Goal: Entertainment & Leisure: Consume media (video, audio)

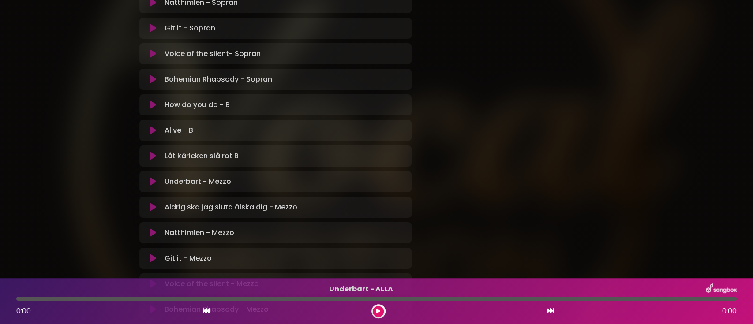
scroll to position [530, 0]
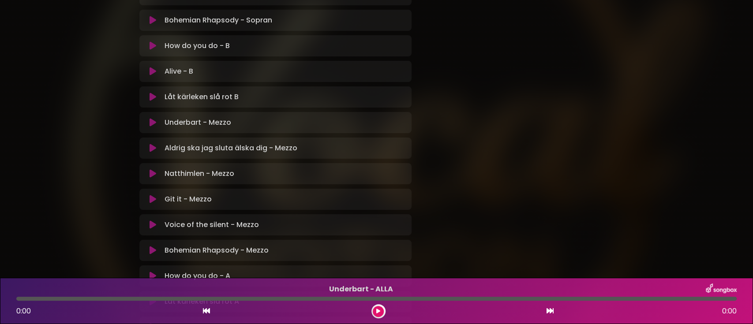
click at [154, 123] on icon at bounding box center [153, 122] width 7 height 9
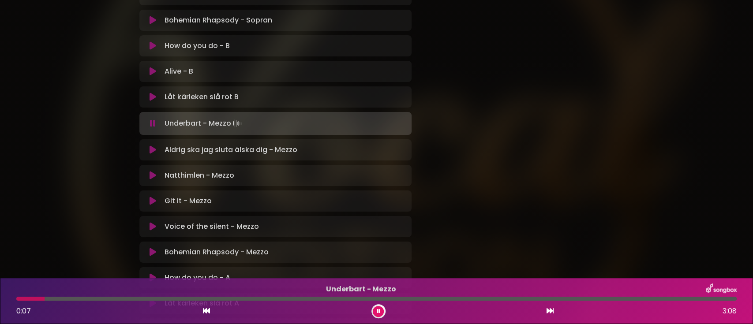
click at [378, 312] on icon at bounding box center [379, 311] width 4 height 5
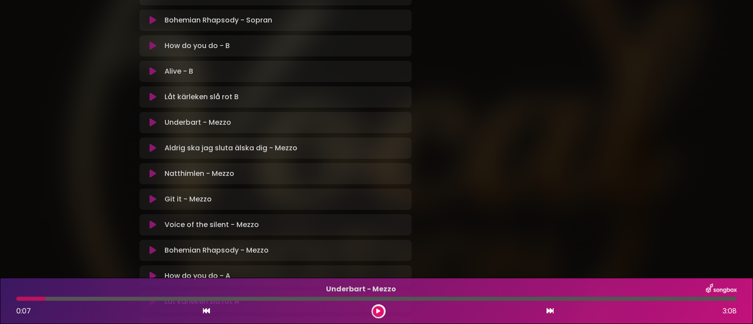
click at [20, 300] on div at bounding box center [30, 299] width 29 height 4
click at [20, 298] on div at bounding box center [30, 299] width 29 height 4
click at [378, 311] on icon at bounding box center [378, 311] width 4 height 5
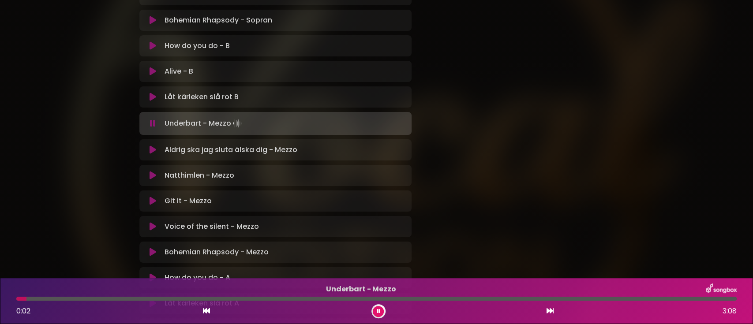
click at [18, 298] on div at bounding box center [21, 299] width 10 height 4
click at [18, 298] on div at bounding box center [99, 299] width 167 height 4
click at [84, 298] on div at bounding box center [71, 299] width 110 height 4
click at [63, 298] on div at bounding box center [55, 299] width 79 height 4
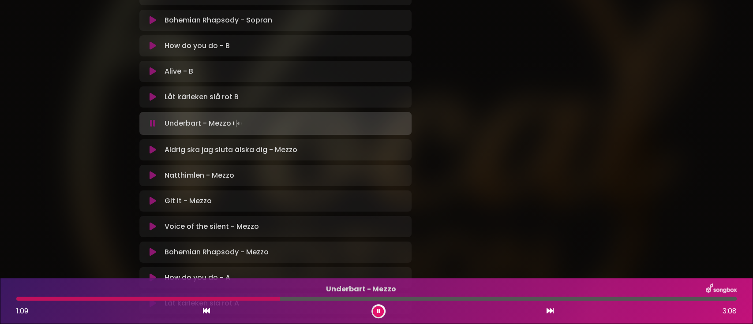
click at [244, 297] on div at bounding box center [148, 299] width 264 height 4
click at [224, 298] on div at bounding box center [136, 299] width 241 height 4
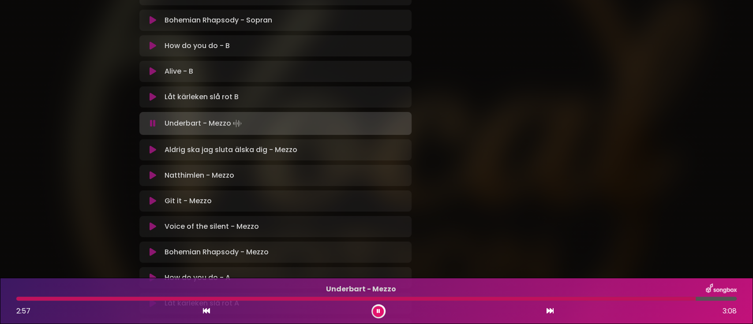
click at [624, 297] on div at bounding box center [356, 299] width 680 height 4
click at [555, 299] on div at bounding box center [374, 299] width 716 height 4
click at [602, 297] on div at bounding box center [336, 299] width 641 height 4
click at [589, 298] on div at bounding box center [336, 299] width 641 height 4
click at [378, 309] on icon at bounding box center [379, 311] width 4 height 5
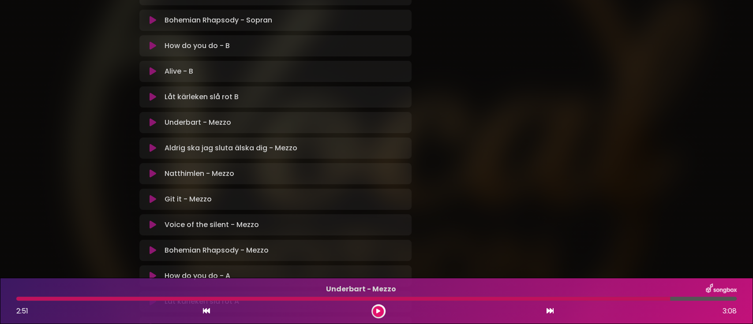
click at [151, 150] on icon at bounding box center [153, 148] width 7 height 9
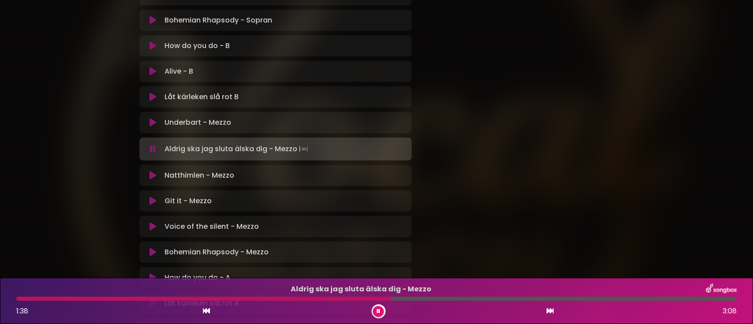
click at [262, 298] on div at bounding box center [203, 299] width 375 height 4
click at [322, 297] on div at bounding box center [196, 299] width 361 height 4
click at [308, 297] on div at bounding box center [190, 299] width 348 height 4
click at [447, 298] on div at bounding box center [376, 299] width 721 height 4
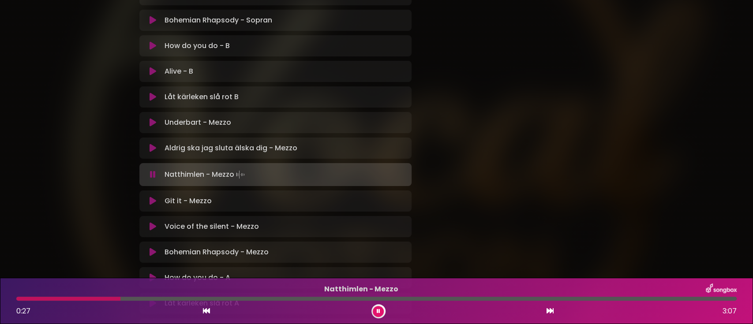
click at [20, 299] on div at bounding box center [68, 299] width 104 height 4
click at [17, 297] on div at bounding box center [33, 299] width 34 height 4
click at [155, 298] on div at bounding box center [104, 299] width 177 height 4
click at [131, 297] on div at bounding box center [99, 299] width 167 height 4
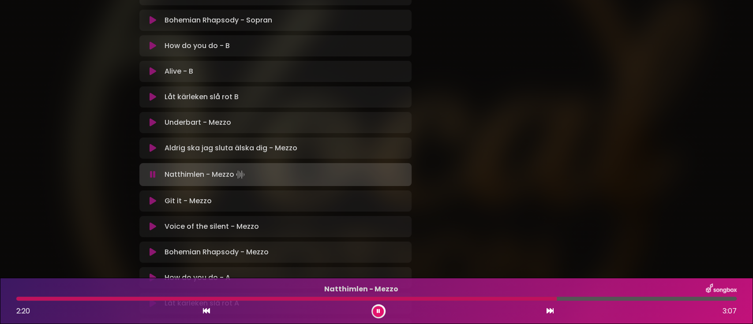
click at [489, 298] on div at bounding box center [286, 299] width 541 height 4
click at [537, 298] on div at bounding box center [286, 299] width 541 height 4
click at [521, 298] on div at bounding box center [283, 299] width 535 height 4
click at [379, 309] on icon at bounding box center [379, 311] width 4 height 5
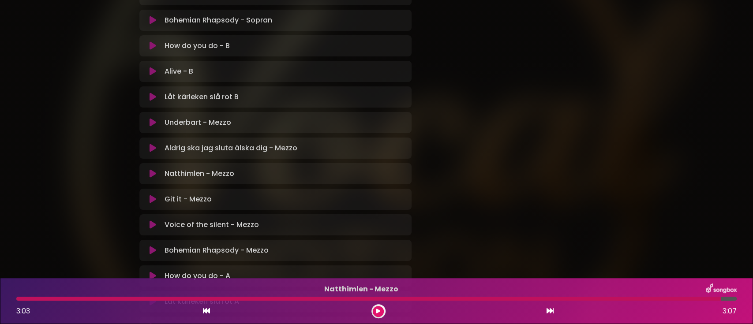
click at [153, 198] on icon at bounding box center [153, 199] width 7 height 9
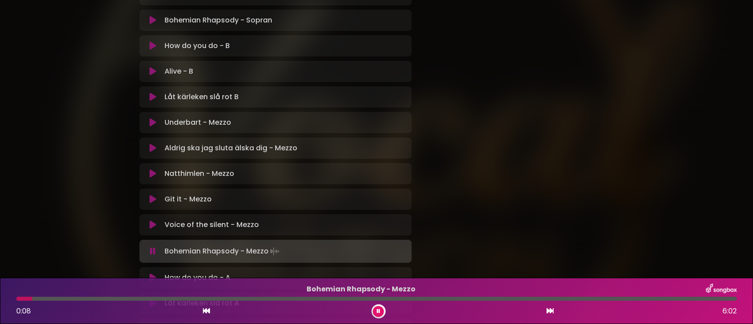
click at [199, 225] on p "Voice of the silent - Mezzo Loading Track..." at bounding box center [286, 225] width 242 height 11
click at [154, 224] on icon at bounding box center [153, 225] width 7 height 9
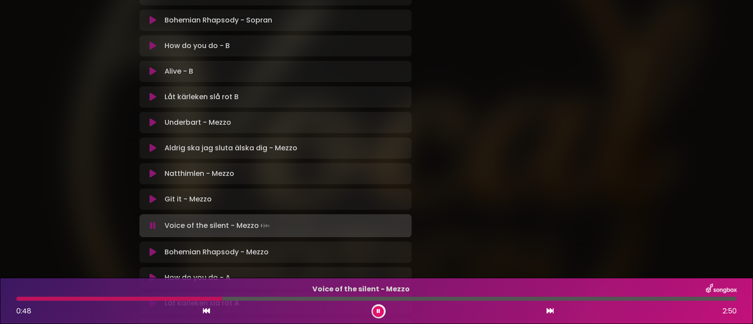
click at [667, 297] on div at bounding box center [376, 299] width 721 height 4
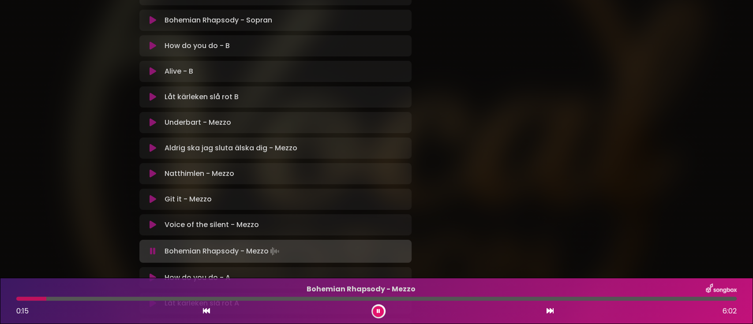
click at [443, 298] on div at bounding box center [376, 299] width 721 height 4
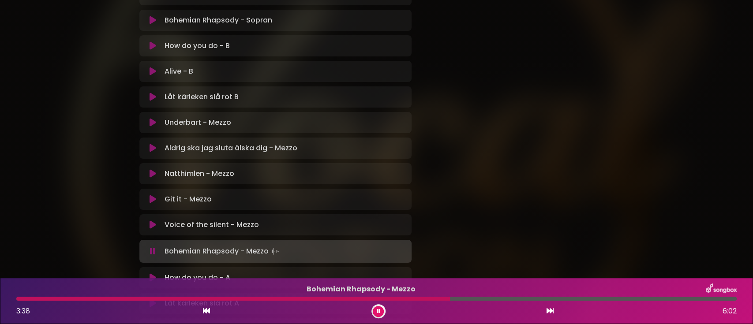
click at [388, 299] on div at bounding box center [233, 299] width 434 height 4
drag, startPoint x: 397, startPoint y: 296, endPoint x: 392, endPoint y: 298, distance: 5.7
click at [392, 298] on div "Bohemian Rhapsody - Mezzo 4:16 6:02" at bounding box center [376, 301] width 731 height 35
click at [392, 298] on div at bounding box center [271, 299] width 511 height 4
click at [449, 298] on div at bounding box center [256, 299] width 480 height 4
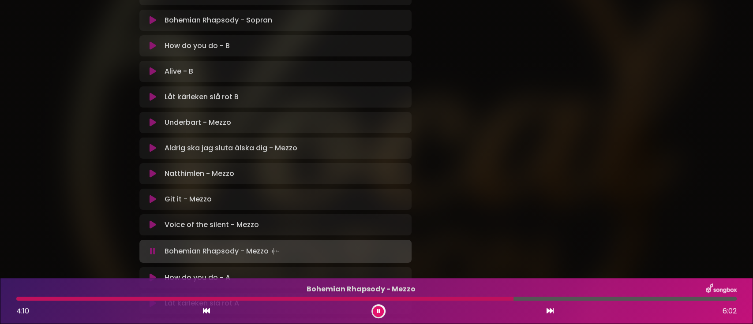
click at [465, 298] on div at bounding box center [264, 299] width 497 height 4
click at [469, 298] on div at bounding box center [265, 299] width 499 height 4
click at [510, 298] on div at bounding box center [288, 299] width 545 height 4
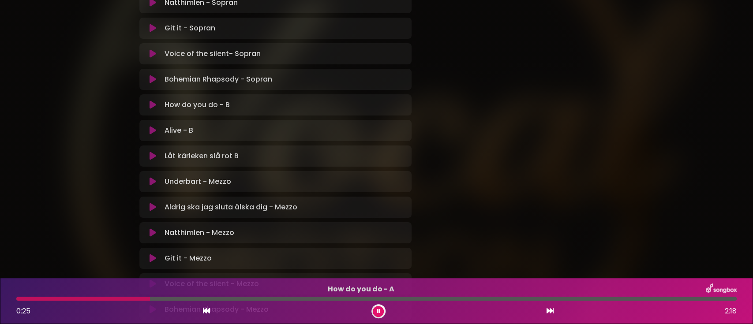
click at [19, 299] on div at bounding box center [83, 299] width 134 height 4
click at [20, 299] on div at bounding box center [127, 299] width 223 height 4
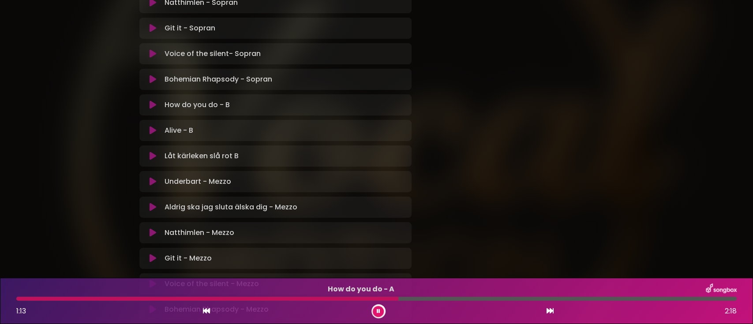
click at [323, 299] on div at bounding box center [207, 299] width 382 height 4
click at [305, 299] on div at bounding box center [174, 299] width 316 height 4
click at [297, 297] on div at bounding box center [177, 299] width 323 height 4
click at [310, 296] on div "How do you do - A 1:08 2:18" at bounding box center [376, 301] width 731 height 35
click at [303, 298] on div at bounding box center [159, 299] width 287 height 4
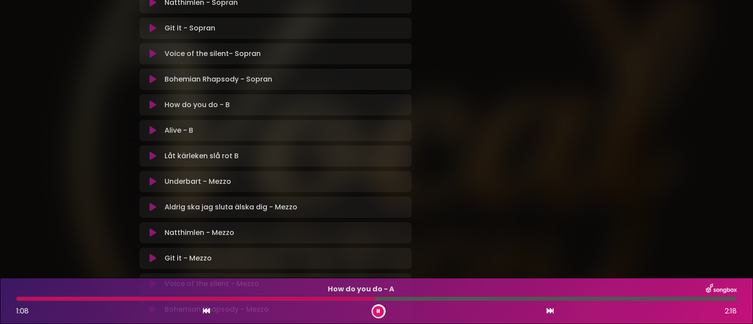
click at [380, 309] on button at bounding box center [378, 311] width 11 height 11
click at [316, 298] on div at bounding box center [195, 299] width 359 height 4
click at [308, 297] on div at bounding box center [195, 299] width 359 height 4
click at [312, 296] on div "How do you do - A 1:09 2:18" at bounding box center [376, 301] width 731 height 35
click at [380, 309] on icon at bounding box center [378, 311] width 4 height 5
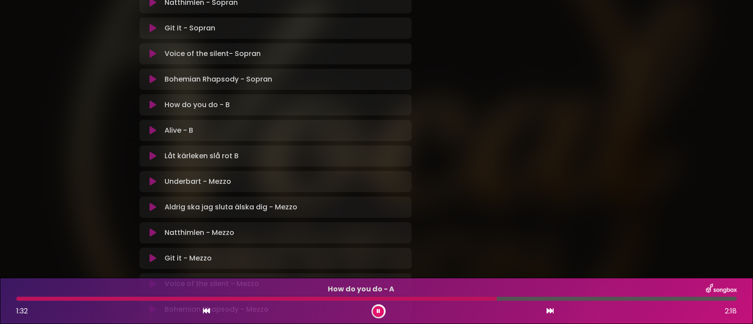
click at [405, 300] on div at bounding box center [256, 299] width 481 height 4
click at [380, 298] on div at bounding box center [228, 299] width 424 height 4
click at [425, 297] on div at bounding box center [235, 299] width 439 height 4
click at [431, 297] on div at bounding box center [232, 299] width 433 height 4
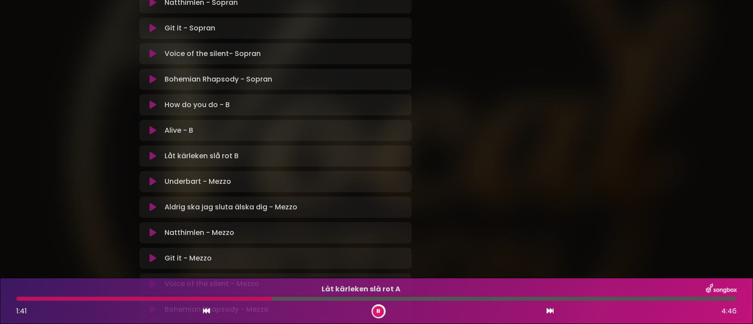
click at [151, 128] on icon at bounding box center [153, 130] width 7 height 9
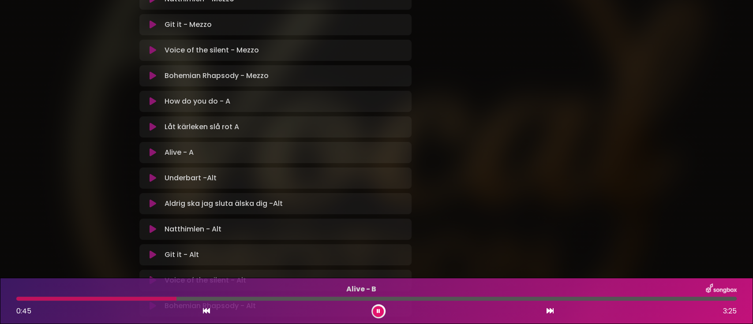
scroll to position [765, 0]
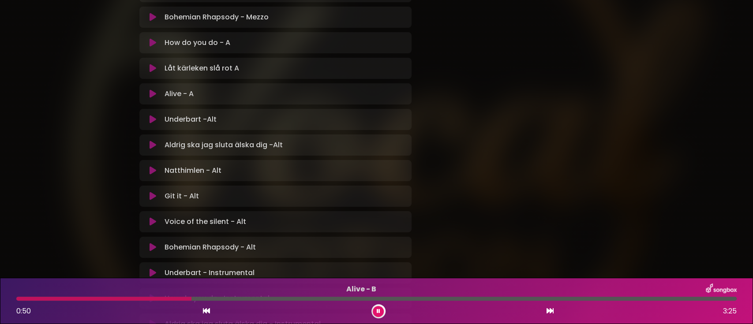
click at [154, 94] on icon at bounding box center [153, 94] width 7 height 9
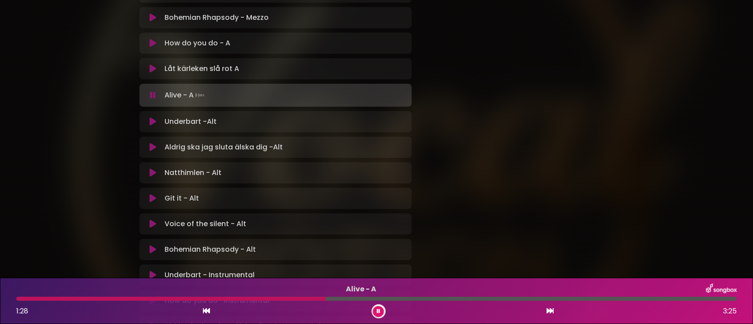
click at [281, 298] on div at bounding box center [170, 299] width 309 height 4
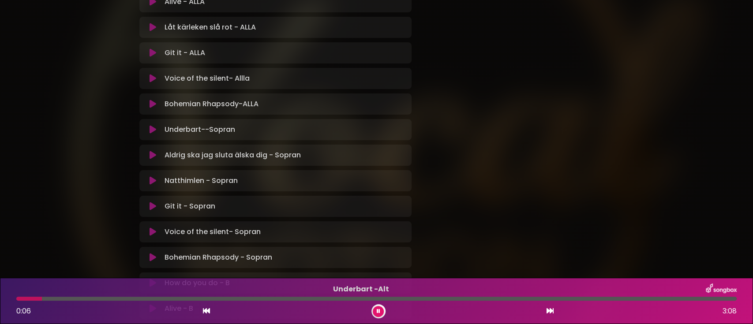
scroll to position [0, 0]
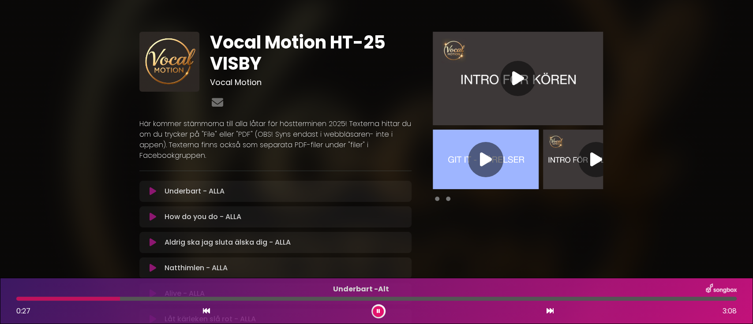
click at [517, 78] on icon at bounding box center [518, 79] width 12 height 16
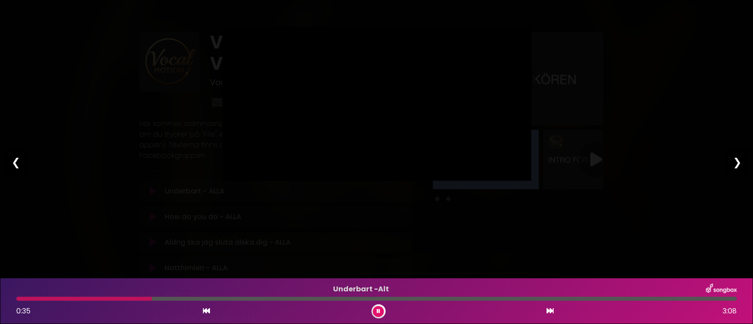
click at [380, 309] on button at bounding box center [378, 311] width 11 height 11
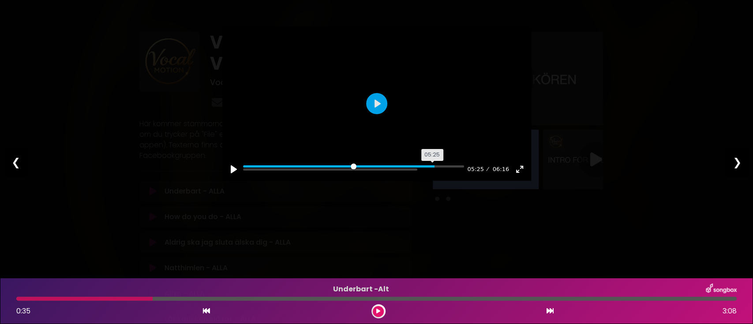
drag, startPoint x: 407, startPoint y: 185, endPoint x: 437, endPoint y: 187, distance: 30.5
click at [437, 174] on input "Seek" at bounding box center [353, 169] width 221 height 8
drag, startPoint x: 437, startPoint y: 186, endPoint x: 461, endPoint y: 186, distance: 24.3
click at [461, 174] on input "Seek" at bounding box center [353, 169] width 221 height 8
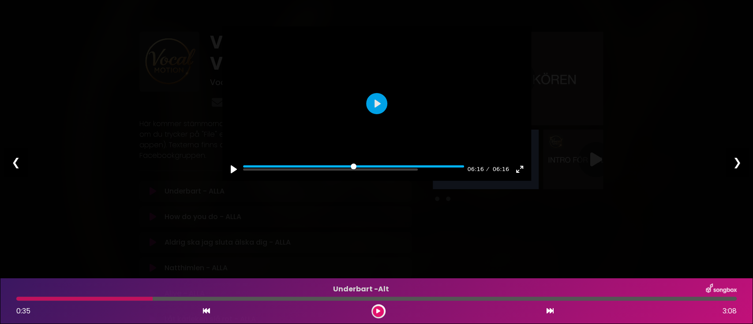
click at [463, 155] on div at bounding box center [376, 103] width 309 height 154
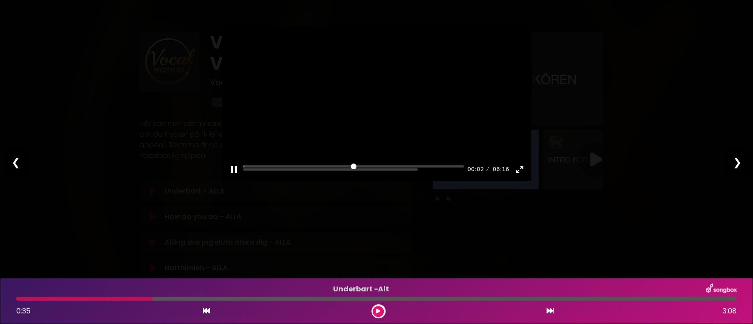
click at [457, 155] on div at bounding box center [376, 103] width 309 height 154
type input "****"
click at [15, 159] on div "❮" at bounding box center [15, 162] width 23 height 30
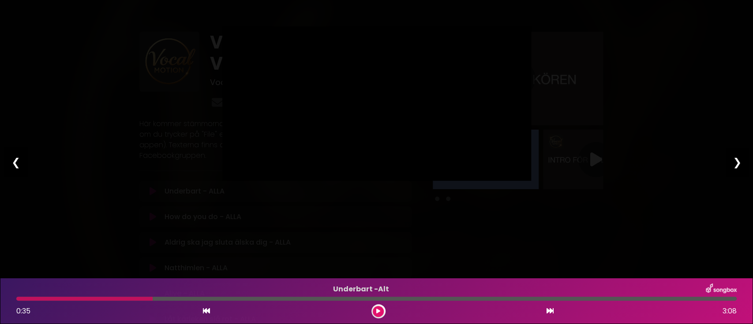
type input "****"
click at [16, 162] on div "❮" at bounding box center [15, 162] width 23 height 30
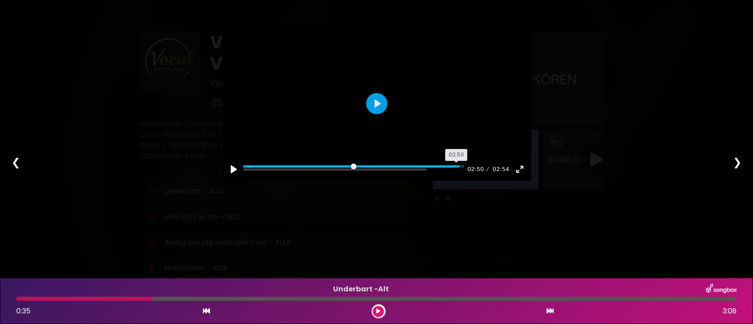
drag, startPoint x: 398, startPoint y: 185, endPoint x: 462, endPoint y: 187, distance: 64.0
click at [462, 174] on input "Seek" at bounding box center [353, 169] width 221 height 8
click at [234, 177] on button "Pause Play" at bounding box center [234, 169] width 14 height 14
type input "****"
click at [16, 161] on div "❮" at bounding box center [15, 162] width 23 height 30
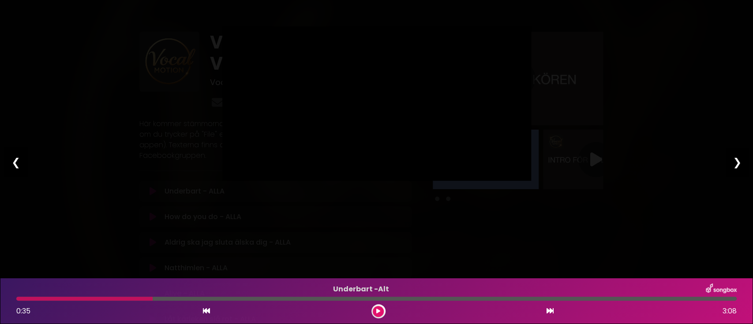
type input "****"
click at [16, 161] on div "❮" at bounding box center [15, 162] width 23 height 30
type input "****"
click at [17, 161] on div "❮" at bounding box center [15, 162] width 23 height 30
type input "****"
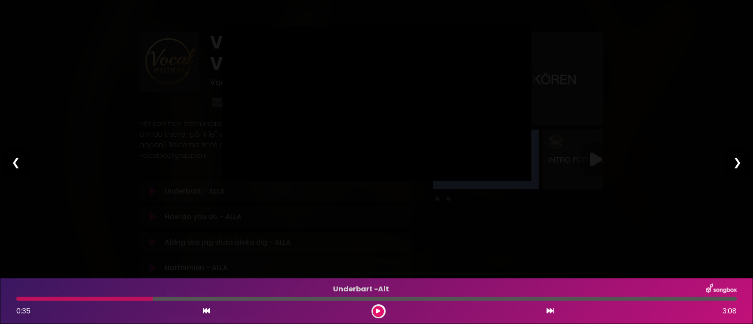
click at [17, 161] on div "❮" at bounding box center [15, 162] width 23 height 30
type input "****"
click at [17, 161] on div "❮" at bounding box center [15, 162] width 23 height 30
type input "****"
